Goal: Task Accomplishment & Management: Manage account settings

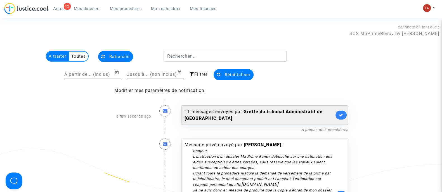
click at [337, 116] on link at bounding box center [340, 115] width 11 height 9
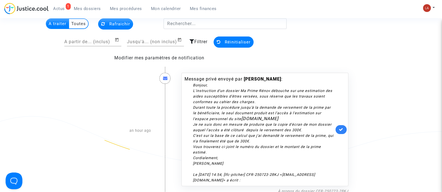
scroll to position [105, 0]
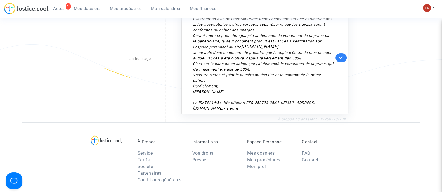
click at [337, 117] on link "À propos du dossier CFR-250723-28KJ" at bounding box center [313, 119] width 70 height 4
click at [337, 59] on link at bounding box center [340, 57] width 11 height 9
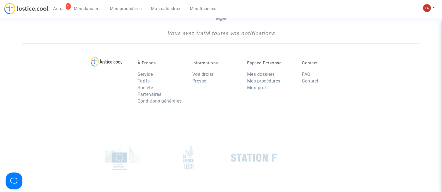
click at [64, 4] on link "1 Actus" at bounding box center [59, 8] width 21 height 8
click at [62, 6] on span "Actus" at bounding box center [59, 8] width 12 height 5
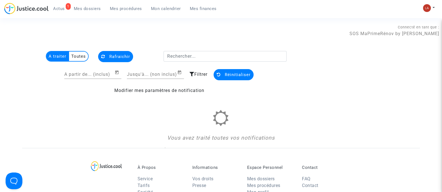
click at [61, 13] on link "1 Actus" at bounding box center [59, 8] width 21 height 8
click at [99, 9] on span "Mes dossiers" at bounding box center [87, 8] width 27 height 5
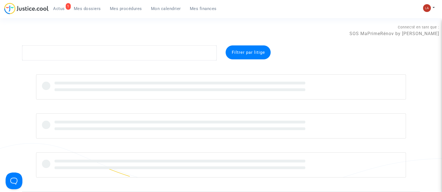
click at [55, 6] on link "1 Actus" at bounding box center [59, 8] width 21 height 8
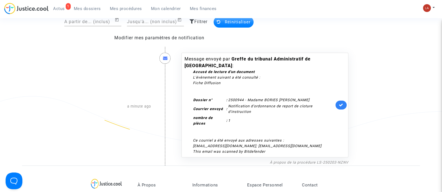
scroll to position [53, 0]
click at [338, 104] on link at bounding box center [340, 105] width 11 height 9
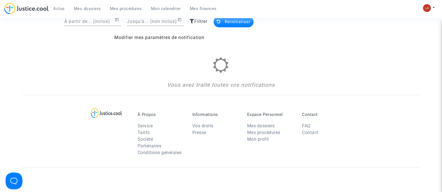
scroll to position [0, 0]
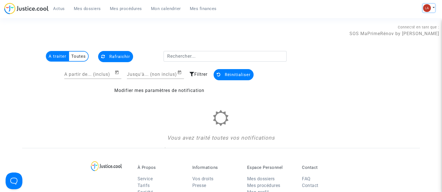
click at [428, 9] on img at bounding box center [427, 8] width 8 height 8
click at [402, 28] on link "Changer de compte" at bounding box center [406, 28] width 56 height 9
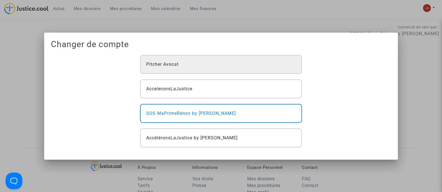
click at [186, 65] on div "Pitcher Avocat" at bounding box center [220, 64] width 161 height 19
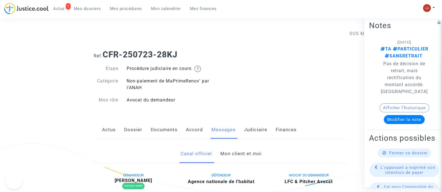
click at [235, 153] on link "Mon client et moi" at bounding box center [240, 154] width 41 height 18
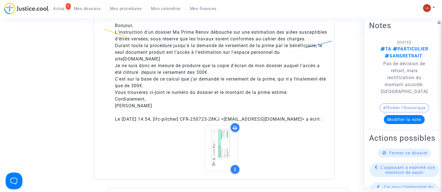
scroll to position [349, 0]
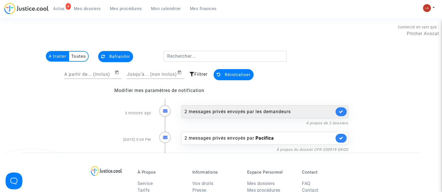
click at [230, 115] on div "2 messages privés envoyés par les demandeurs" at bounding box center [258, 112] width 149 height 7
